Goal: Use online tool/utility: Utilize a website feature to perform a specific function

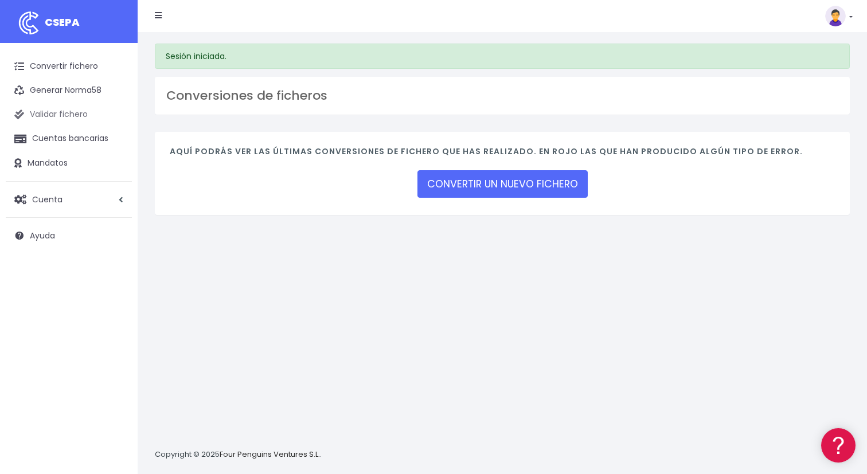
click at [75, 109] on link "Validar fichero" at bounding box center [69, 115] width 126 height 24
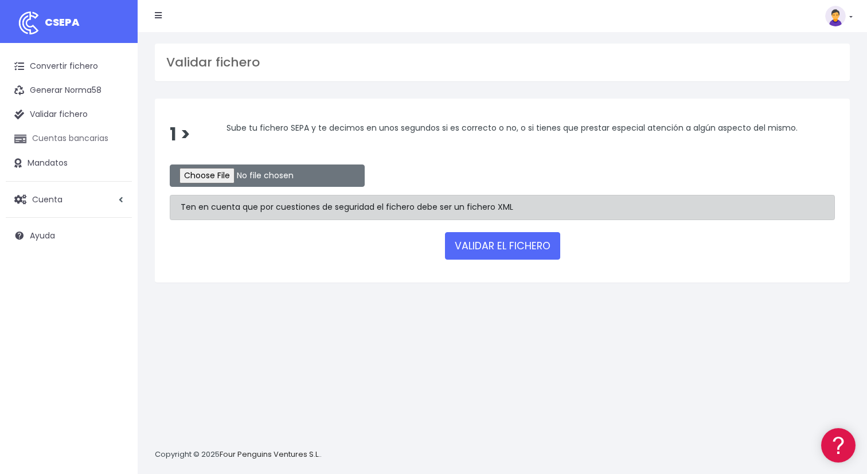
click at [81, 140] on link "Cuentas bancarias" at bounding box center [69, 139] width 126 height 24
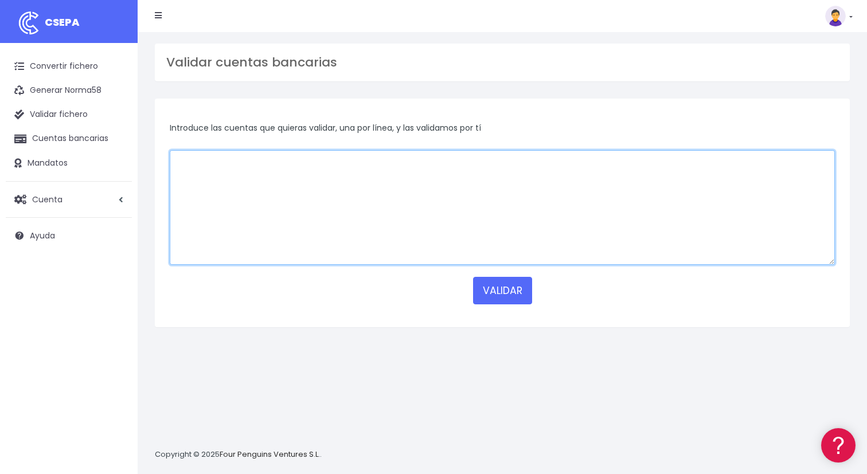
click at [185, 187] on textarea at bounding box center [502, 207] width 665 height 115
click at [445, 184] on textarea "To enrich screen reader interactions, please activate Accessibility in Grammarl…" at bounding box center [502, 207] width 665 height 115
paste textarea "BE49 6502 9162 5271"
type textarea "BE49 6502 9162 5271"
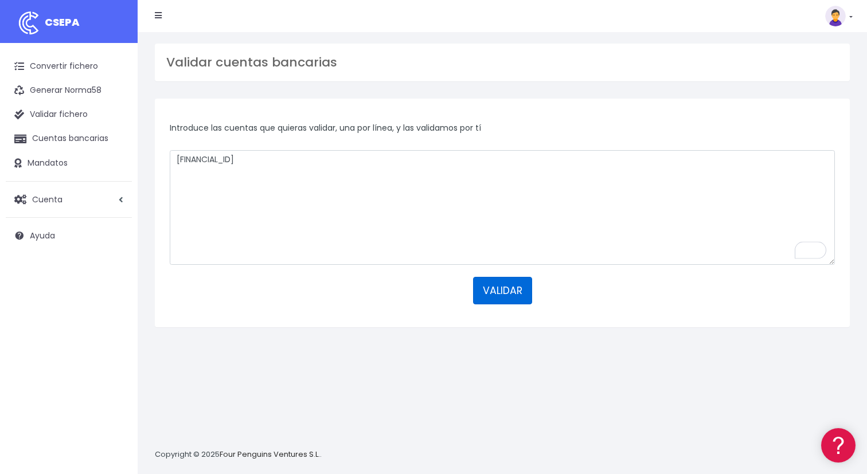
click at [518, 285] on button "VALIDAR" at bounding box center [502, 291] width 59 height 28
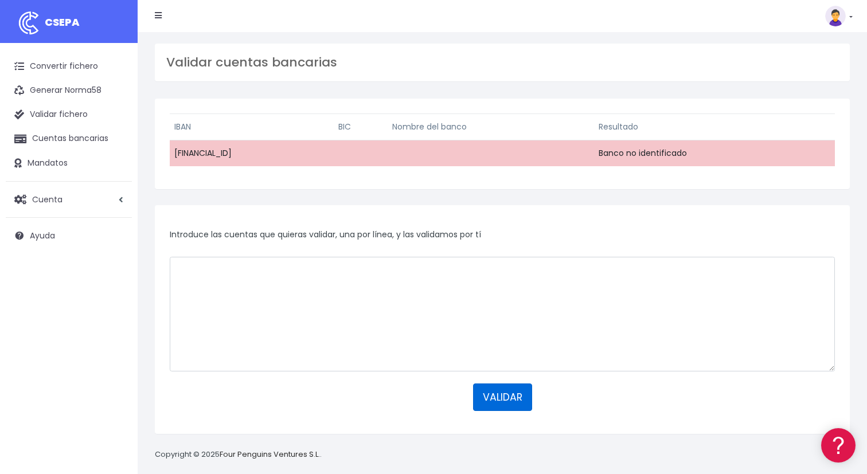
scroll to position [11, 0]
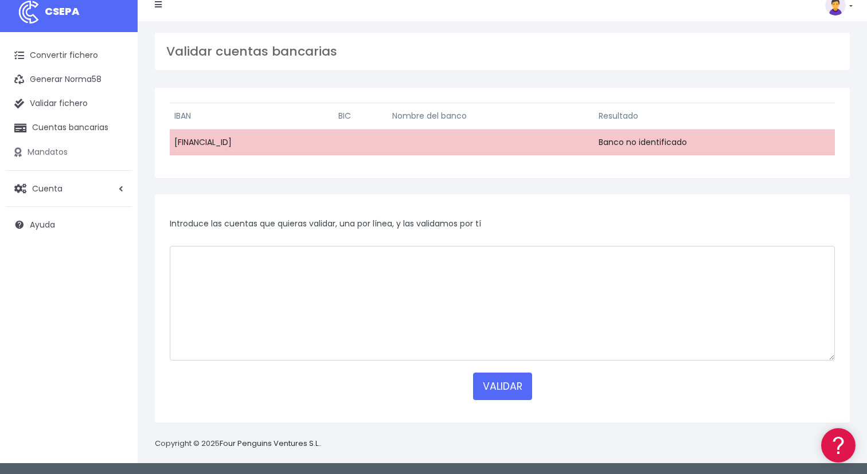
click at [64, 149] on link "Mandatos" at bounding box center [69, 152] width 126 height 24
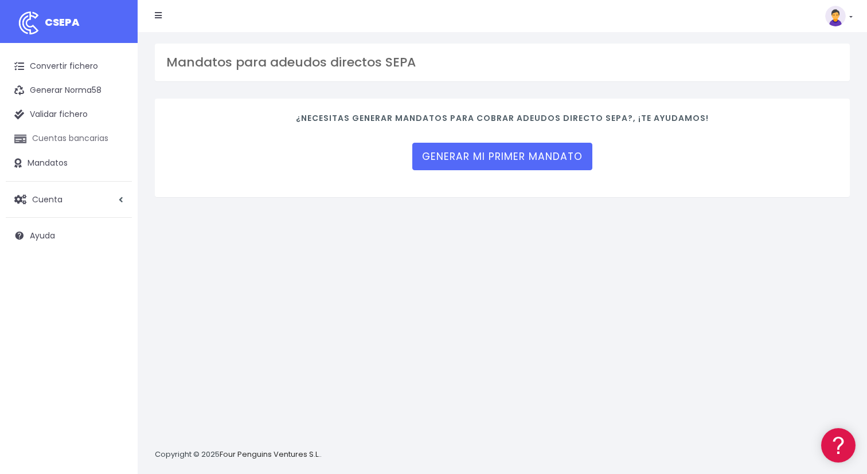
click at [64, 133] on link "Cuentas bancarias" at bounding box center [69, 139] width 126 height 24
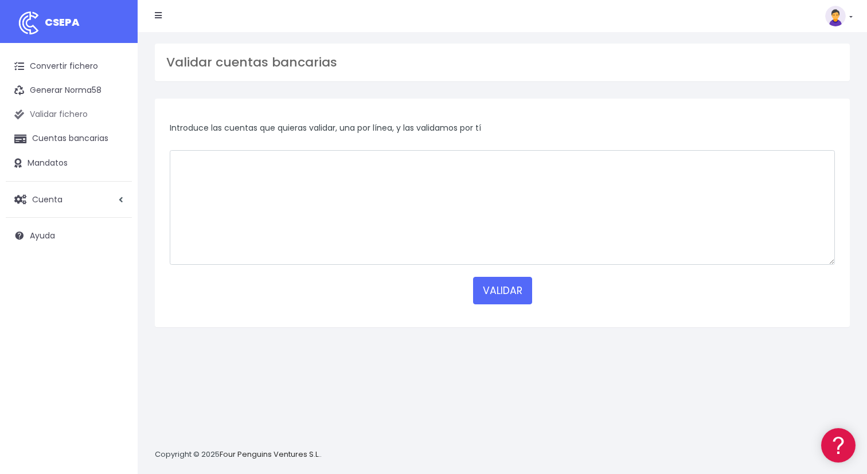
click at [63, 112] on link "Validar fichero" at bounding box center [69, 115] width 126 height 24
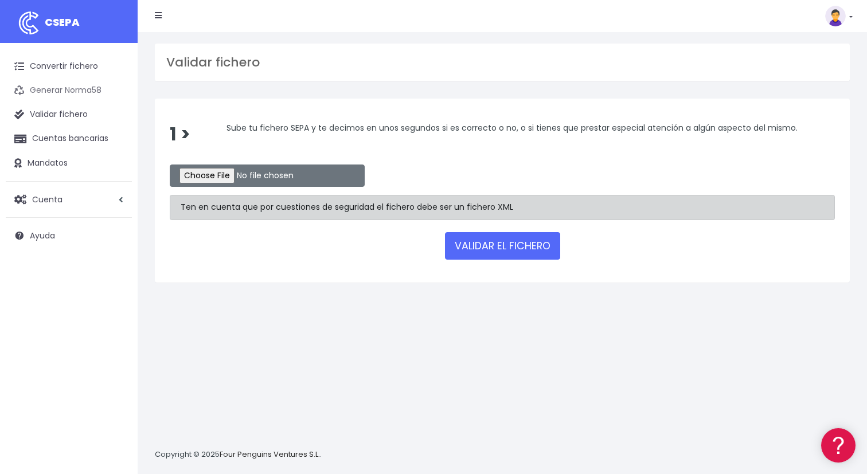
click at [64, 98] on link "Generar Norma58" at bounding box center [69, 91] width 126 height 24
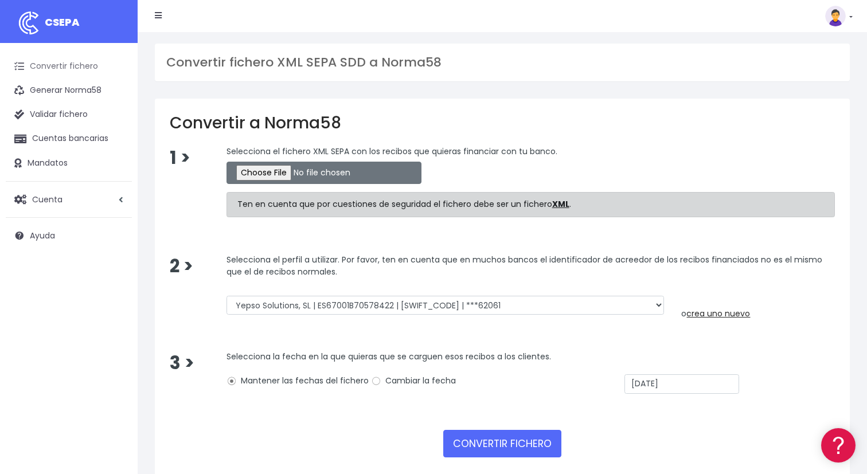
click at [63, 63] on link "Convertir fichero" at bounding box center [69, 66] width 126 height 24
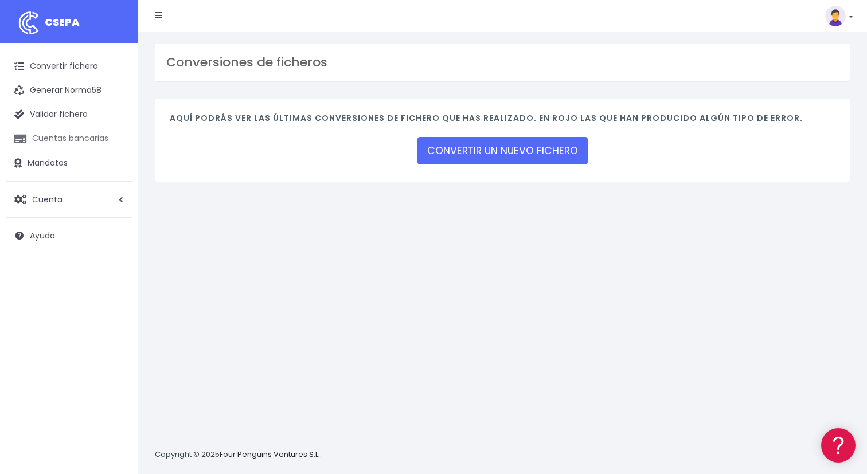
click at [108, 142] on link "Cuentas bancarias" at bounding box center [69, 139] width 126 height 24
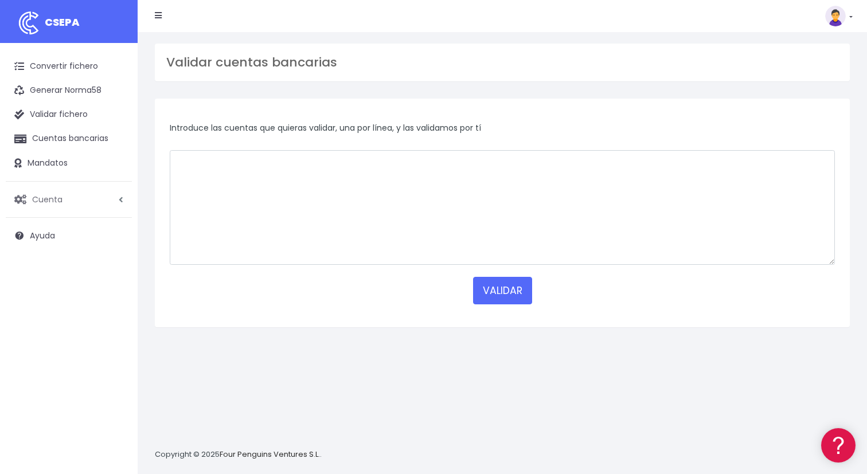
click at [57, 206] on link "Cuenta" at bounding box center [69, 199] width 126 height 24
click at [72, 70] on link "Convertir fichero" at bounding box center [69, 66] width 126 height 24
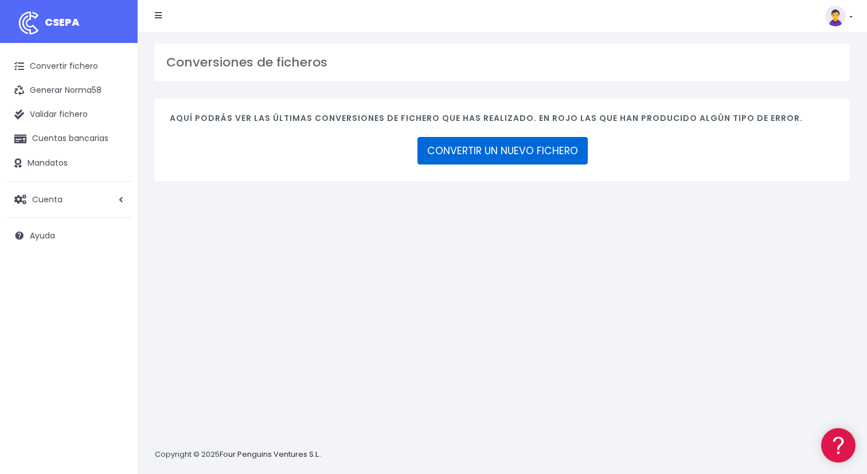
click at [447, 161] on link "CONVERTIR UN NUEVO FICHERO" at bounding box center [502, 151] width 170 height 28
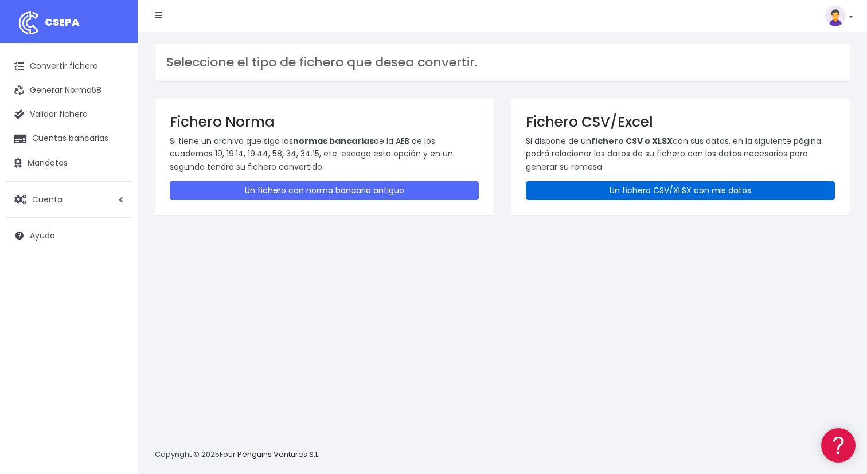
click at [596, 183] on link "Un fichero CSV/XLSX con mis datos" at bounding box center [680, 190] width 309 height 19
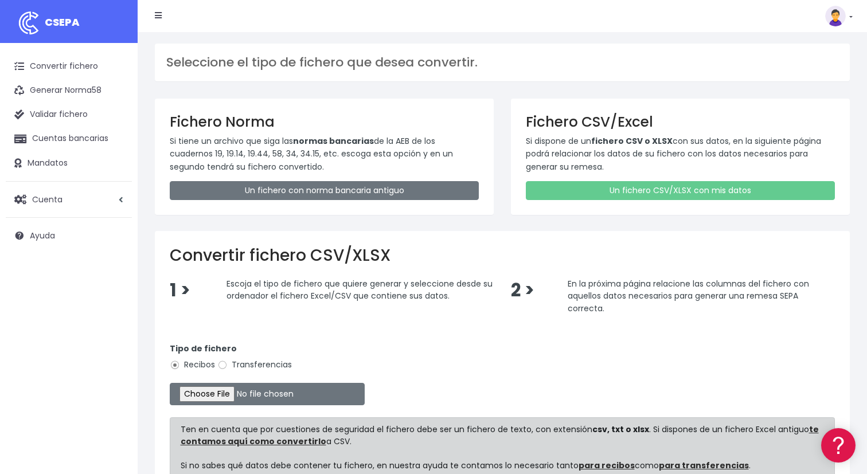
click at [365, 234] on div "Convertir fichero CSV/XLSX 1 > Escoja el tipo de fichero que quiere generar y s…" at bounding box center [502, 386] width 695 height 310
